Goal: Transaction & Acquisition: Purchase product/service

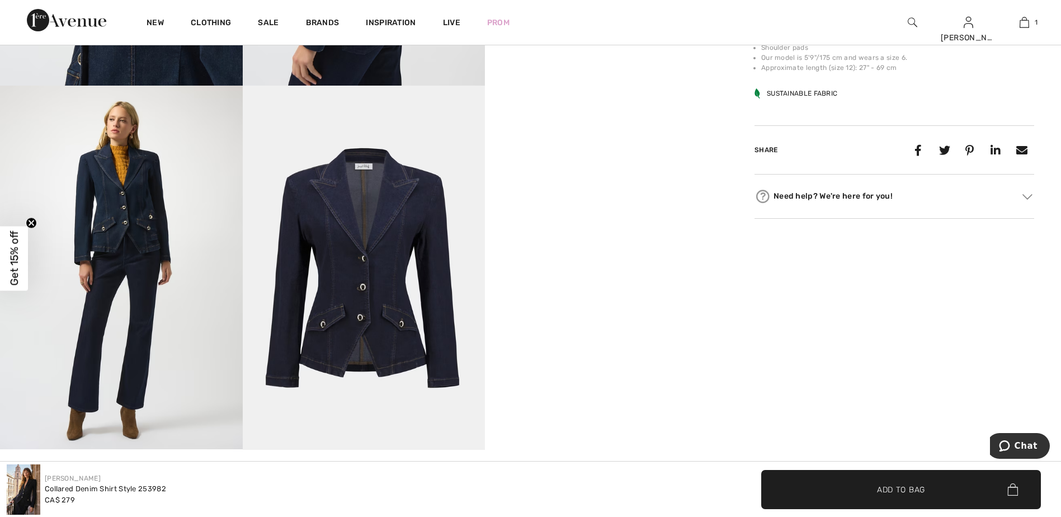
scroll to position [895, 0]
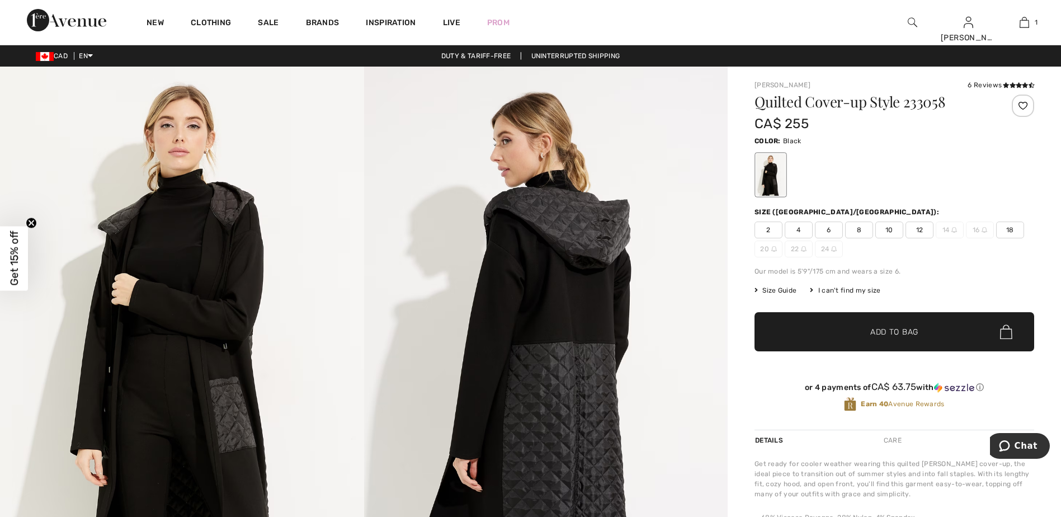
click at [788, 290] on span "Size Guide" at bounding box center [775, 290] width 42 height 10
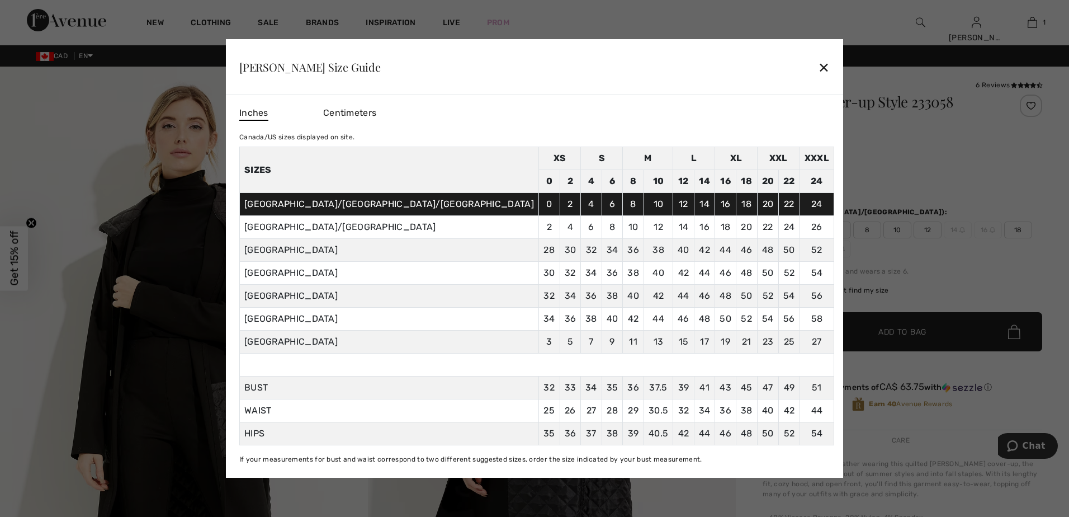
click at [818, 65] on div "✕" at bounding box center [824, 66] width 12 height 23
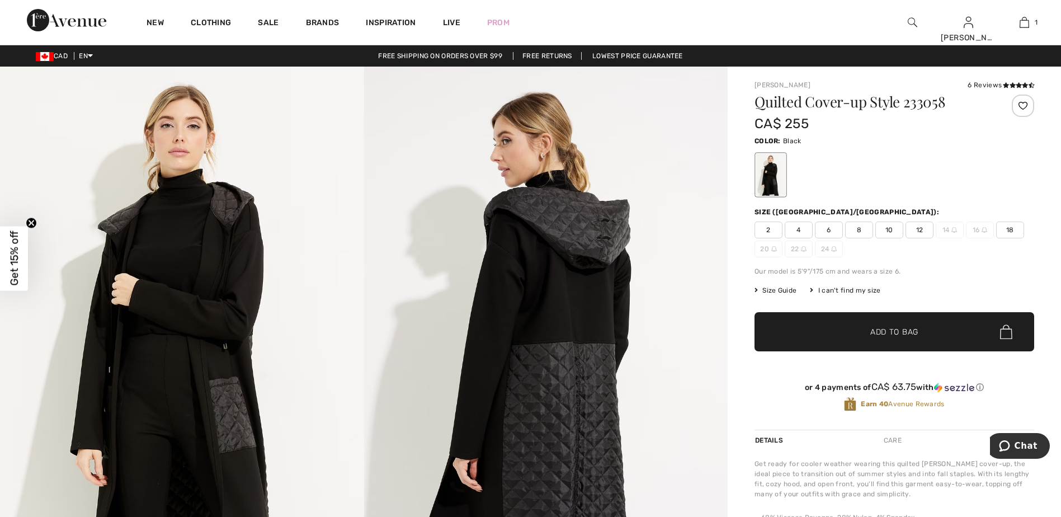
click at [1005, 228] on span "18" at bounding box center [1010, 229] width 28 height 17
click at [839, 337] on span "✔ Added to Bag Add to Bag" at bounding box center [894, 331] width 280 height 39
click at [785, 292] on span "Size Guide" at bounding box center [775, 290] width 42 height 10
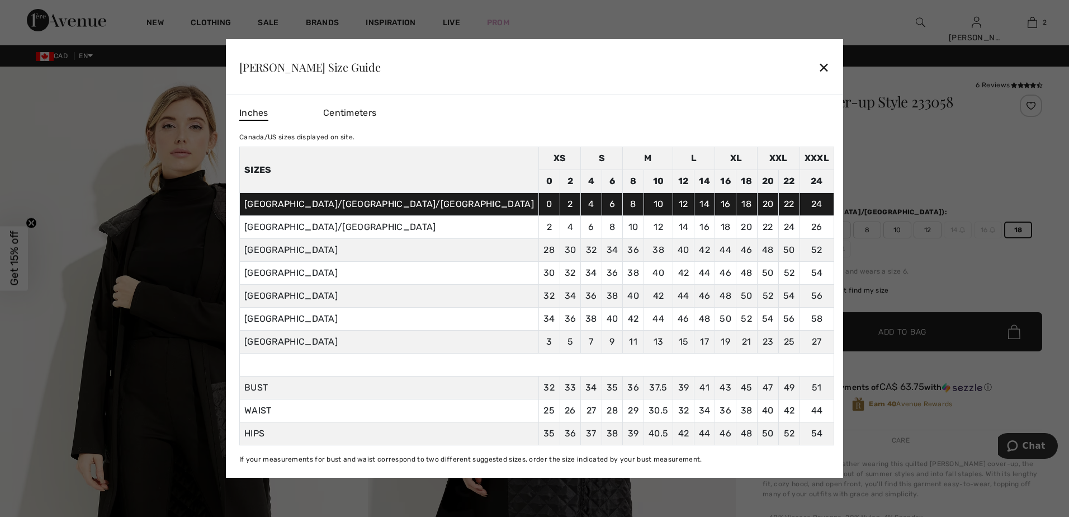
click at [818, 71] on div "✕" at bounding box center [824, 66] width 12 height 23
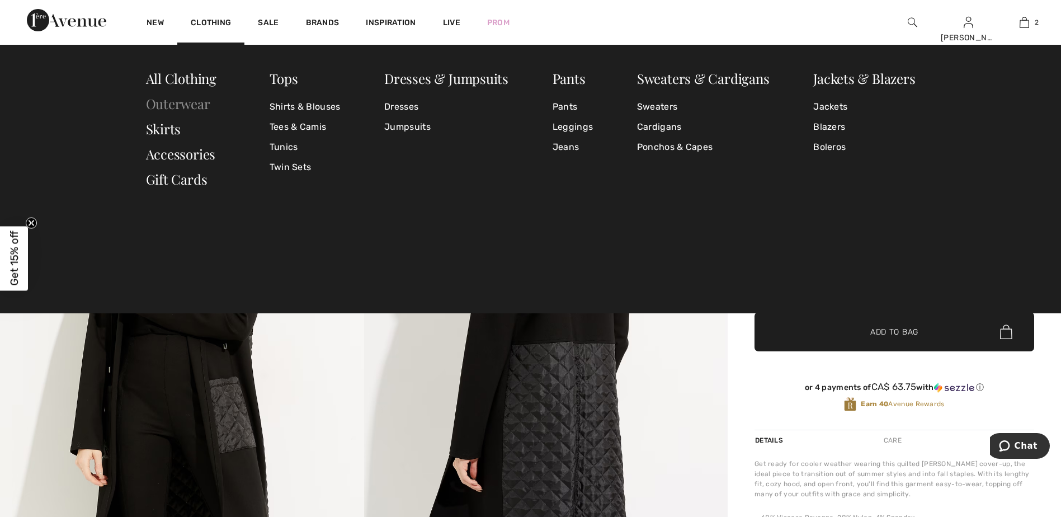
click at [195, 106] on link "Outerwear" at bounding box center [178, 103] width 64 height 18
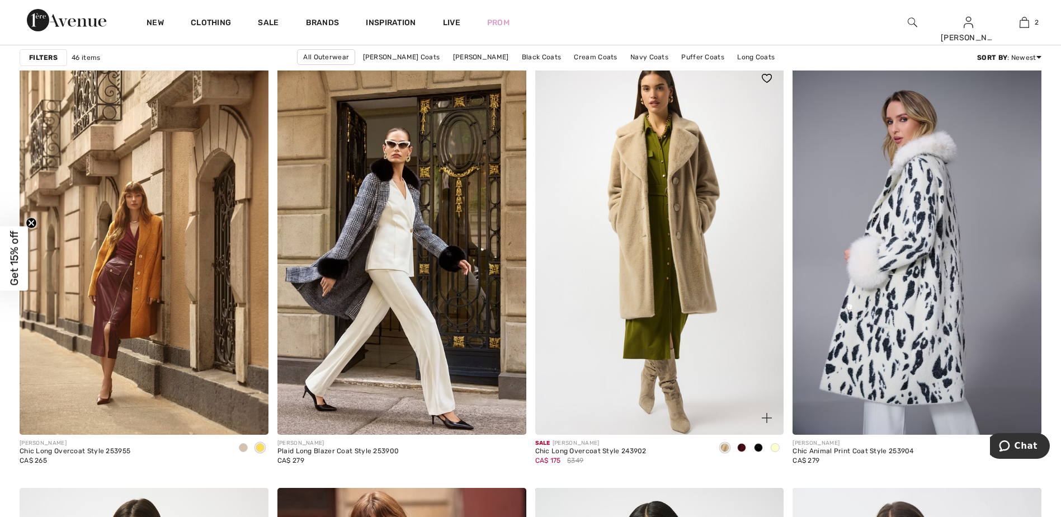
scroll to position [1957, 0]
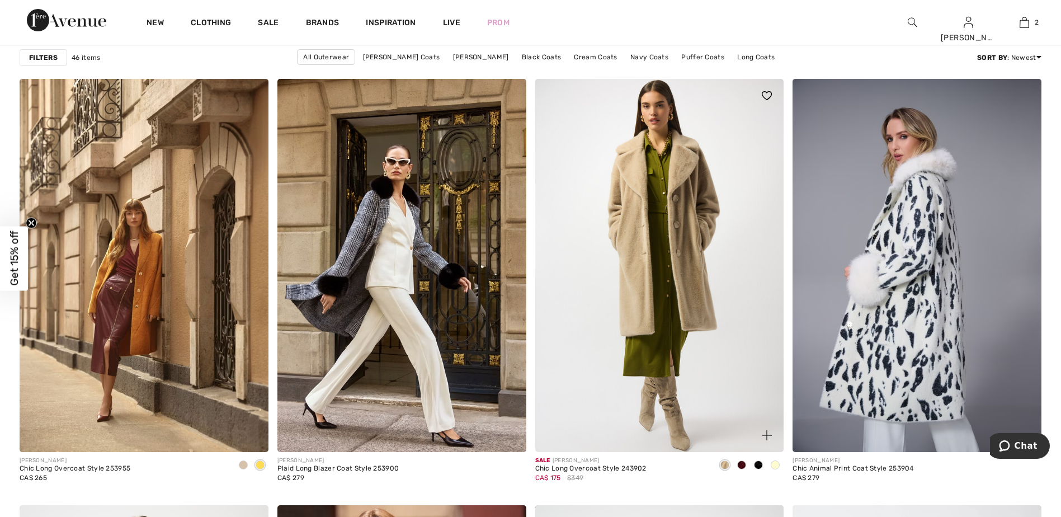
click at [592, 342] on img at bounding box center [659, 265] width 249 height 373
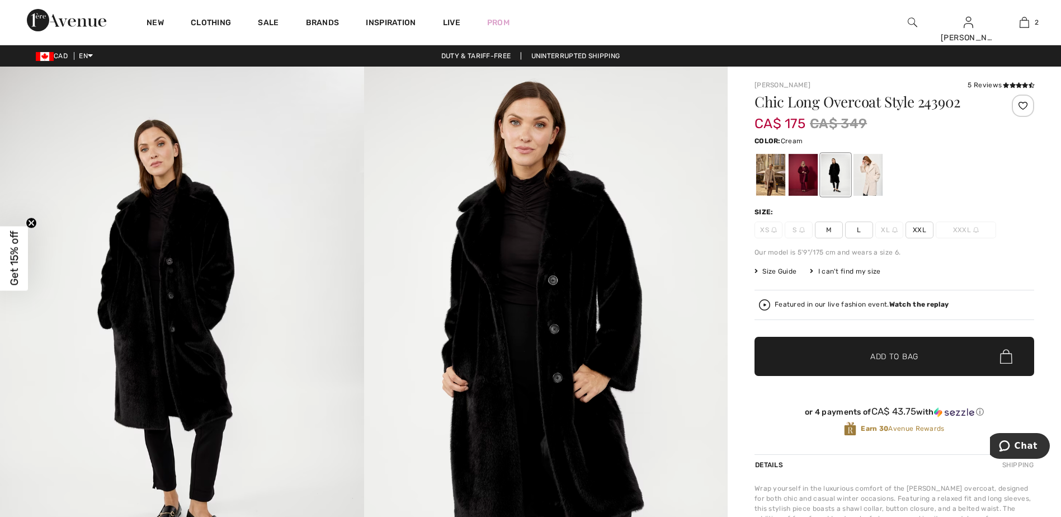
click at [869, 175] on div at bounding box center [867, 175] width 29 height 42
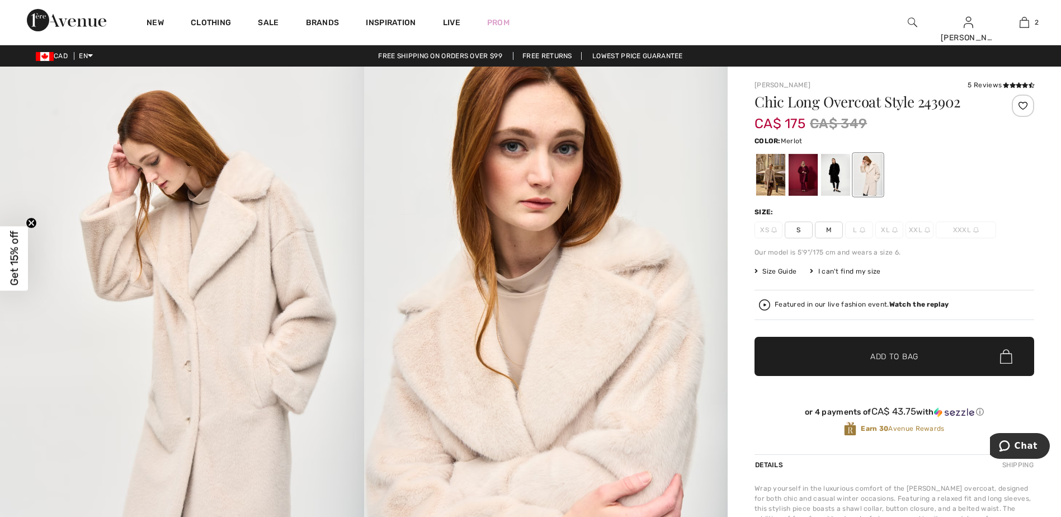
click at [797, 177] on div at bounding box center [802, 175] width 29 height 42
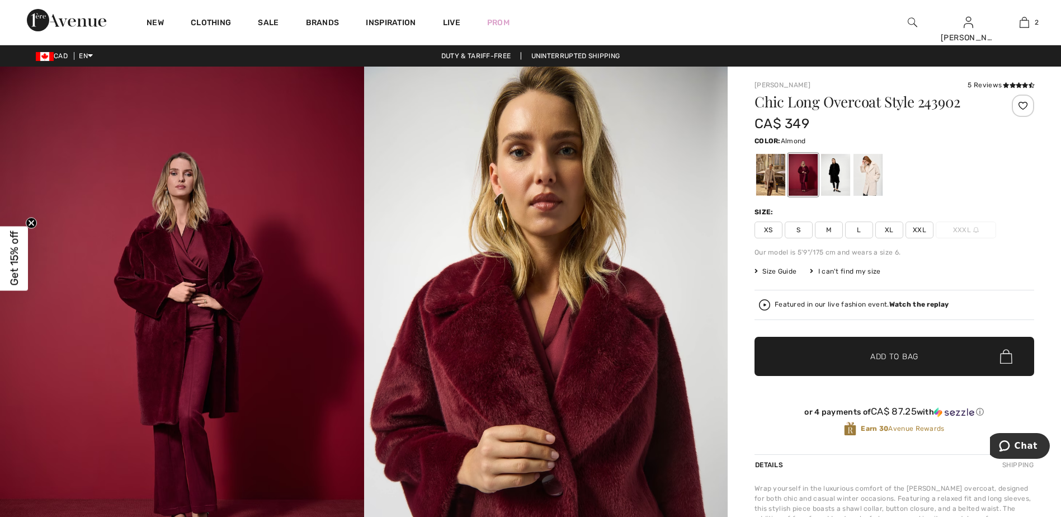
click at [764, 171] on div at bounding box center [770, 175] width 29 height 42
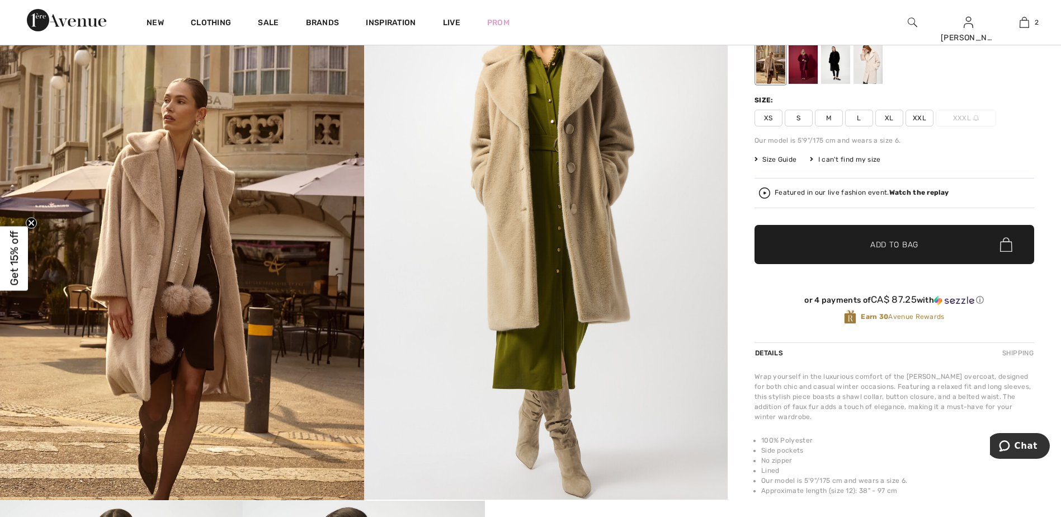
scroll to position [56, 0]
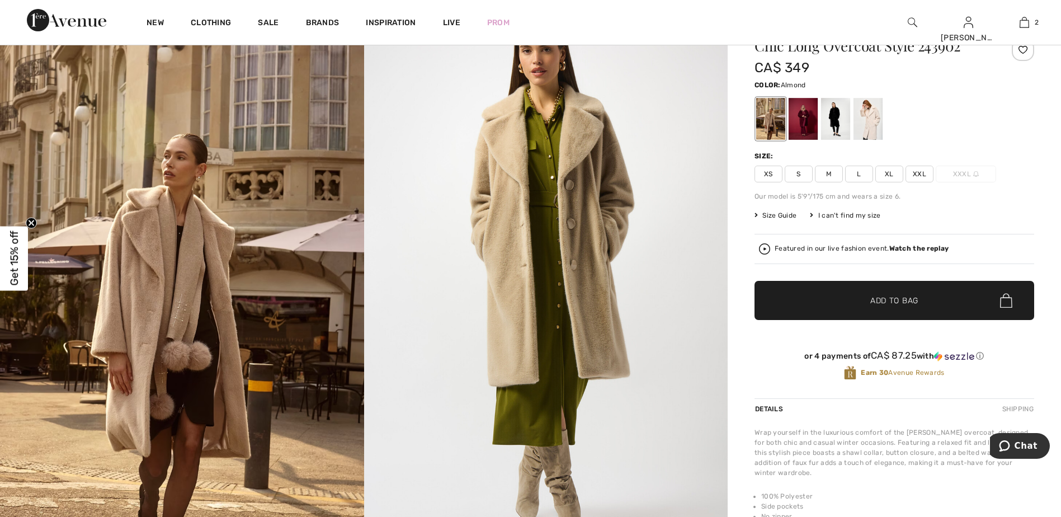
click at [767, 216] on span "Size Guide" at bounding box center [775, 215] width 42 height 10
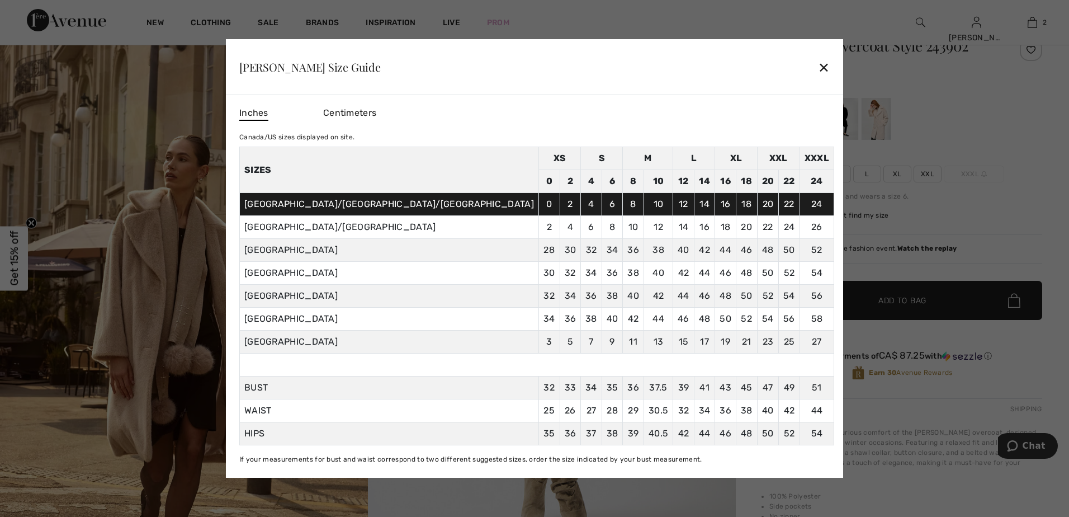
click at [818, 71] on div "✕" at bounding box center [824, 66] width 12 height 23
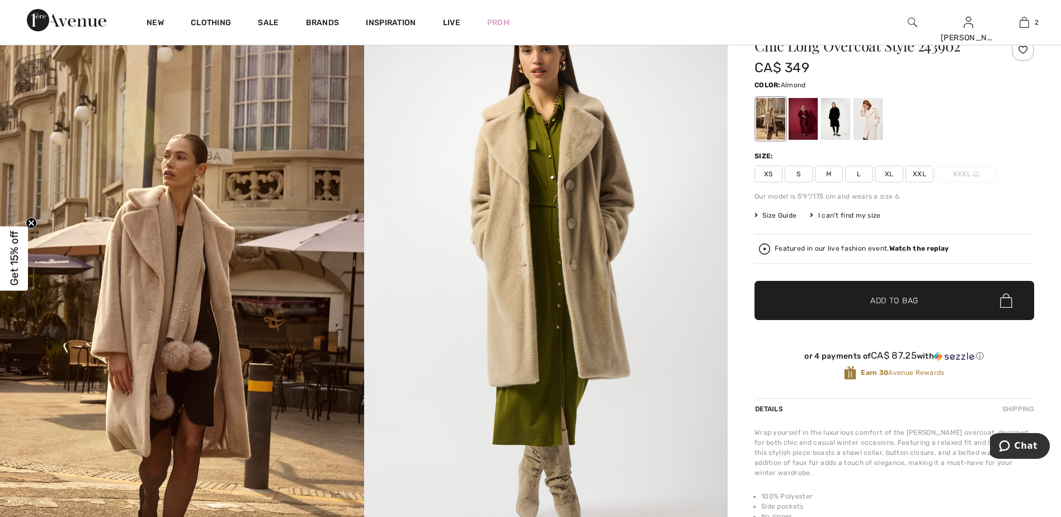
click at [887, 169] on span "XL" at bounding box center [889, 174] width 28 height 17
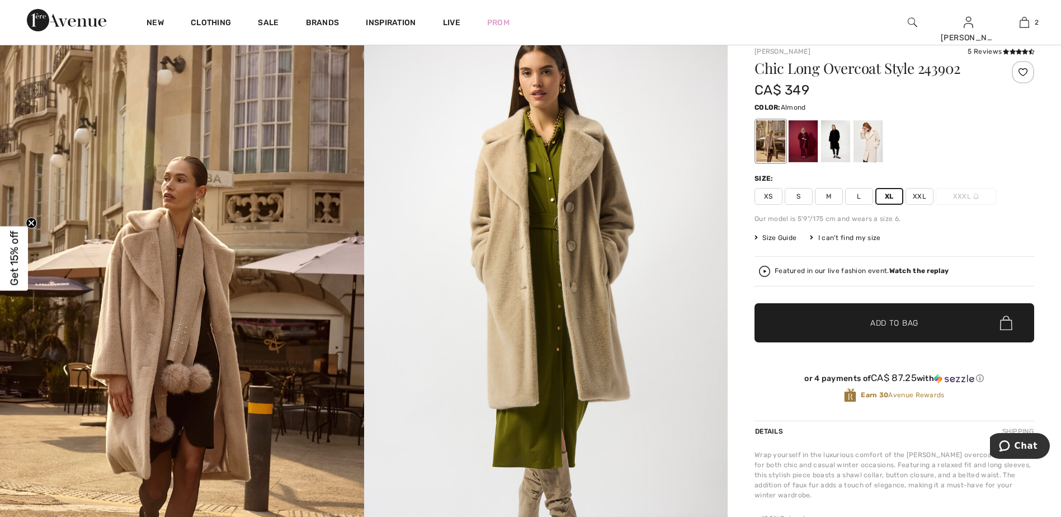
scroll to position [0, 0]
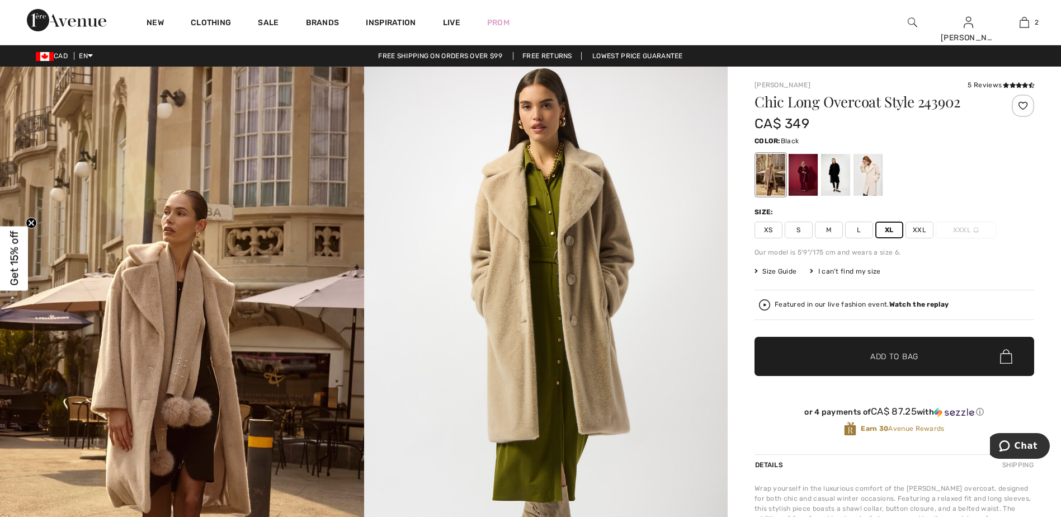
click at [830, 177] on div at bounding box center [835, 175] width 29 height 42
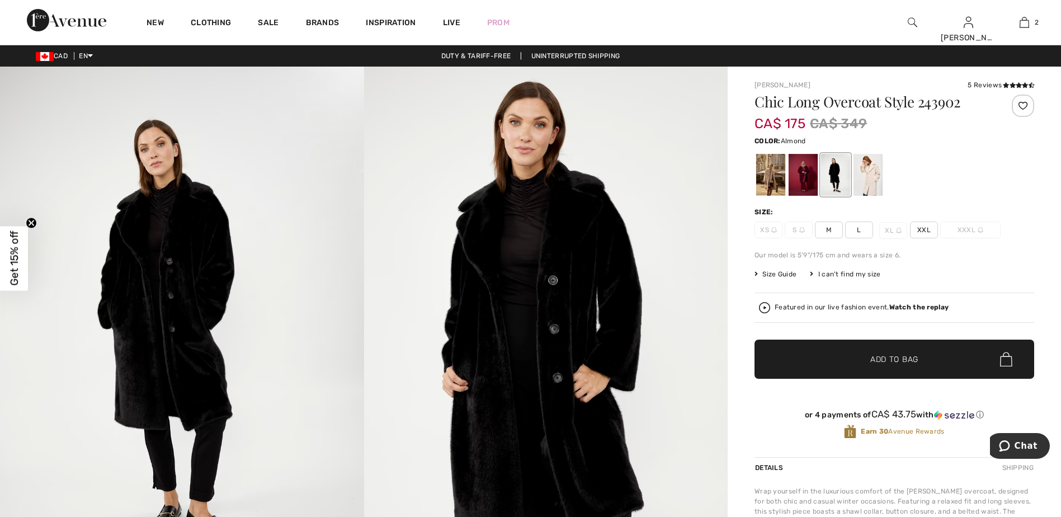
click at [772, 172] on div at bounding box center [770, 175] width 29 height 42
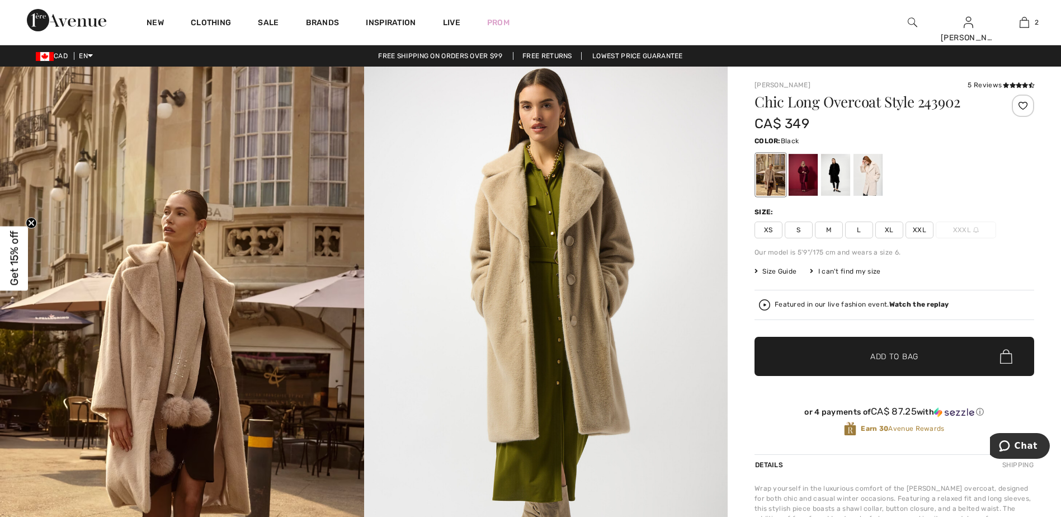
click at [849, 183] on div at bounding box center [835, 175] width 29 height 42
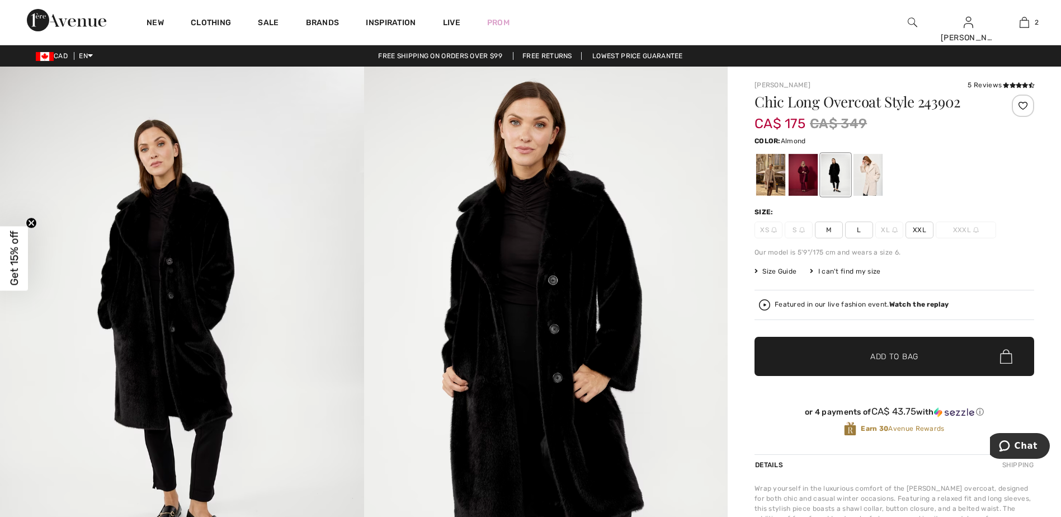
click at [774, 178] on div at bounding box center [770, 175] width 29 height 42
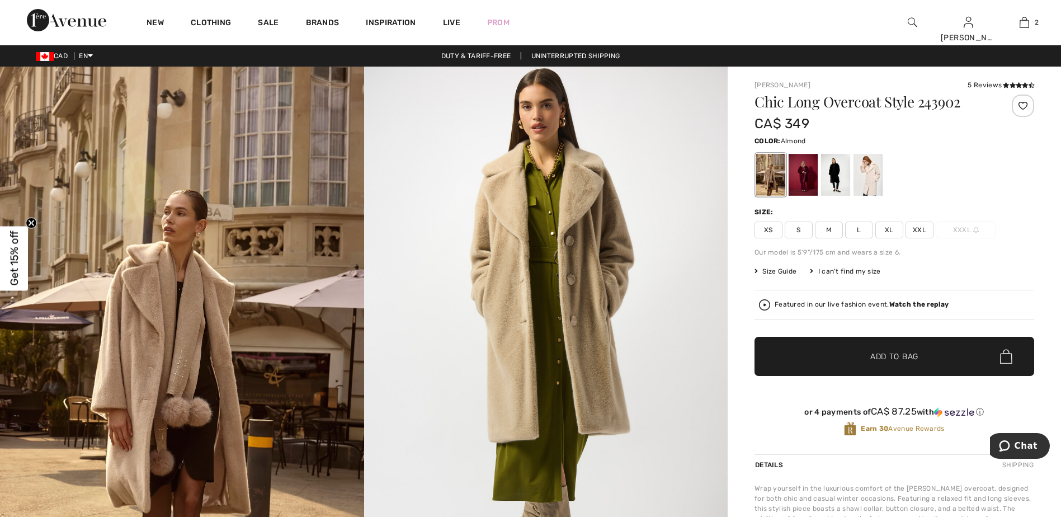
click at [891, 231] on span "XL" at bounding box center [889, 229] width 28 height 17
click at [892, 356] on span "Add to Bag" at bounding box center [894, 357] width 48 height 12
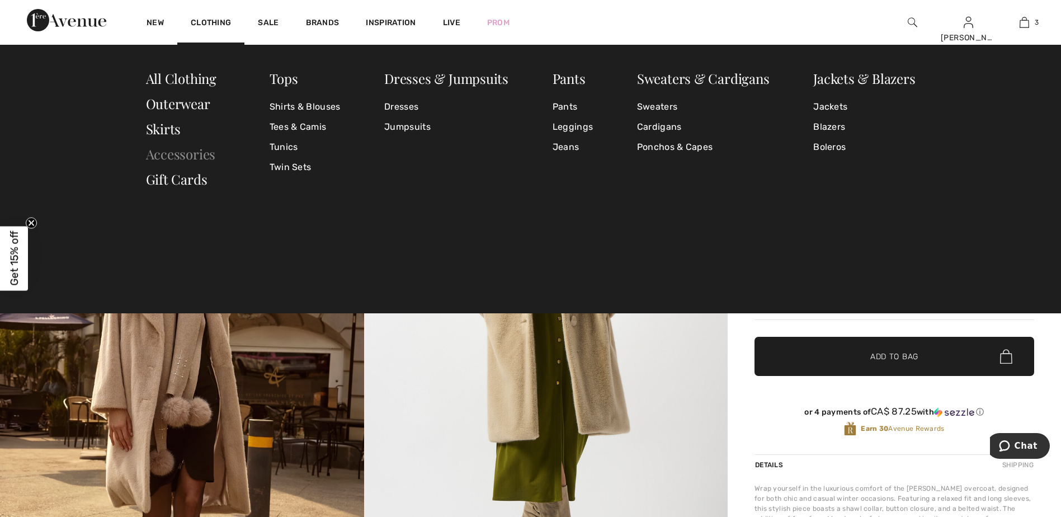
click at [198, 150] on link "Accessories" at bounding box center [181, 154] width 70 height 18
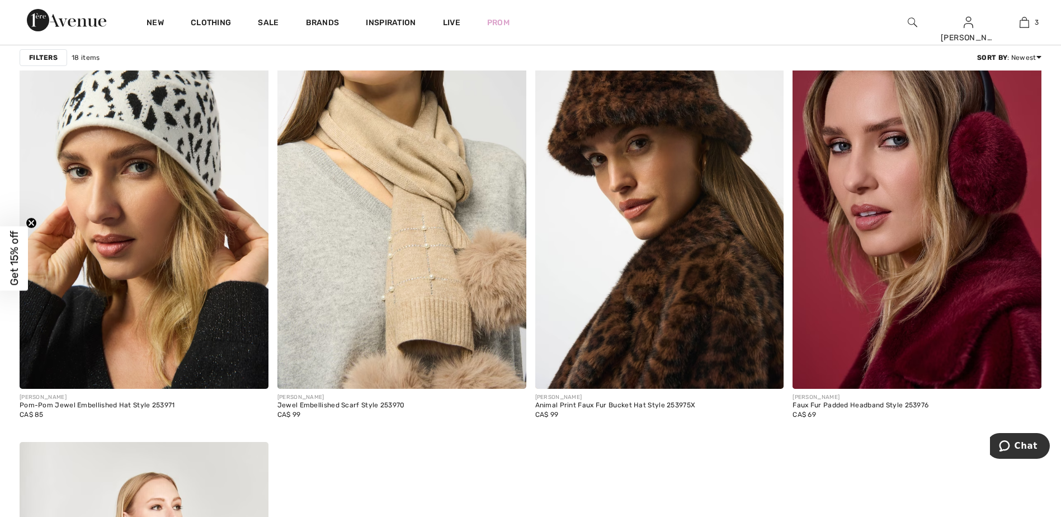
scroll to position [1957, 0]
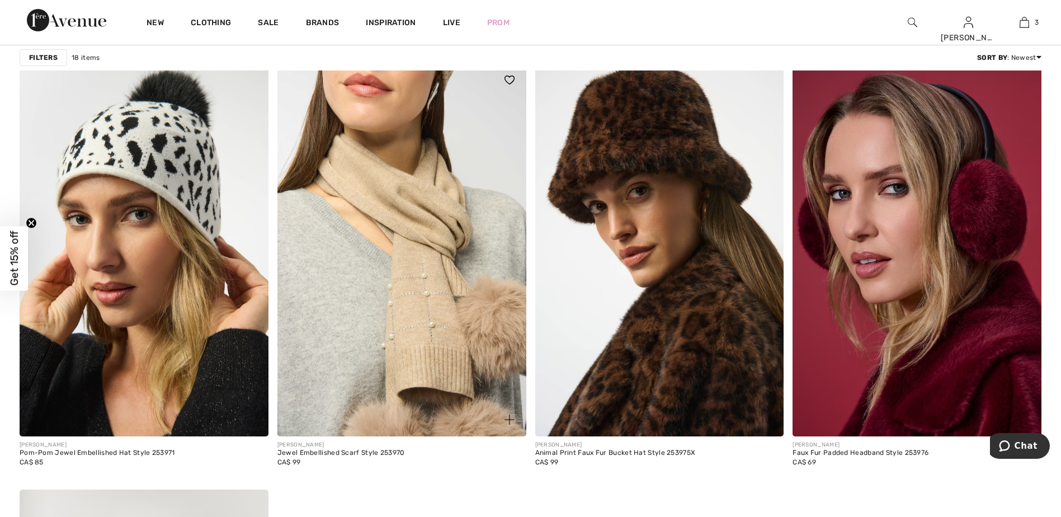
click at [361, 398] on img at bounding box center [401, 249] width 249 height 373
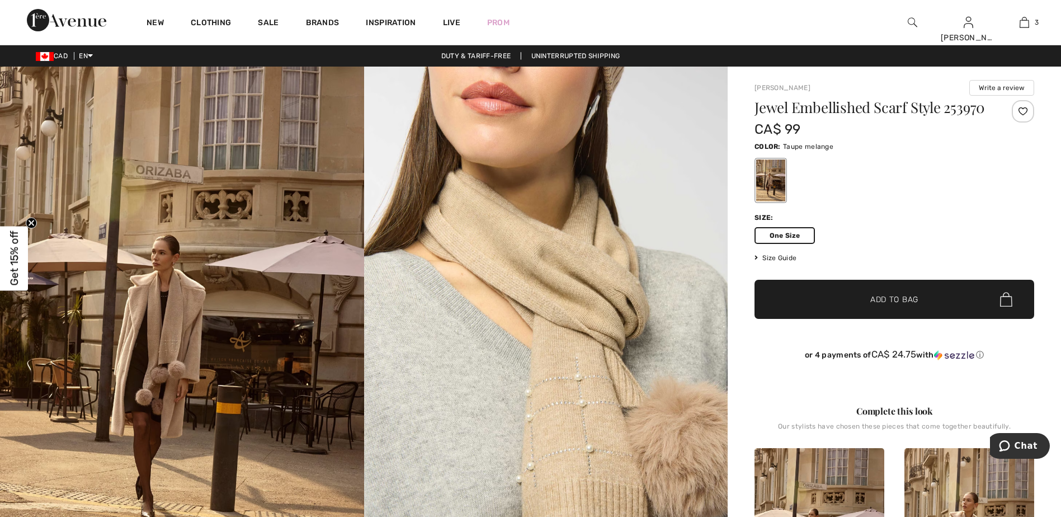
click at [849, 299] on span "✔ Added to Bag" at bounding box center [877, 300] width 68 height 12
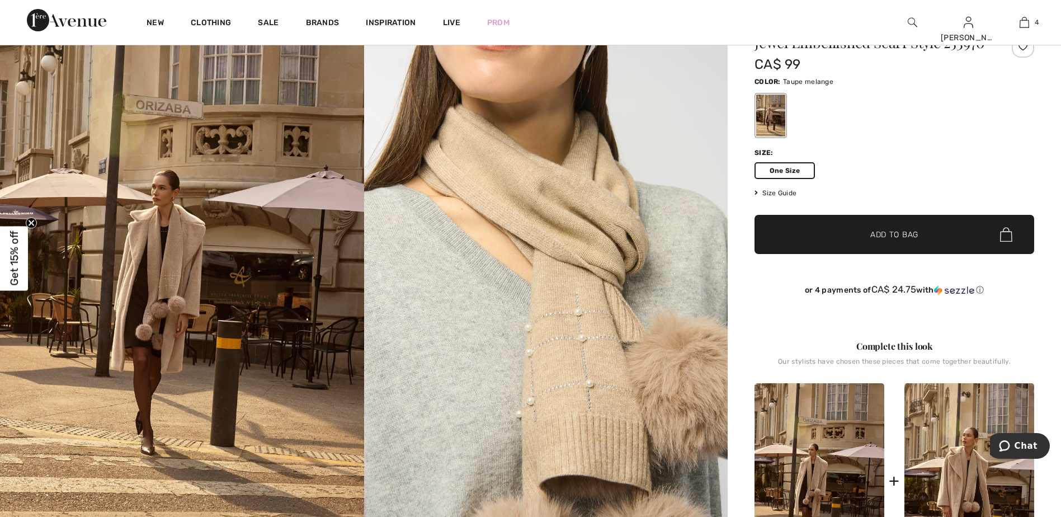
scroll to position [56, 0]
